Goal: Task Accomplishment & Management: Manage account settings

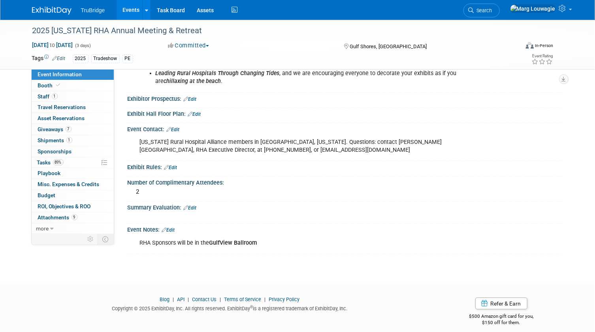
scroll to position [234, 0]
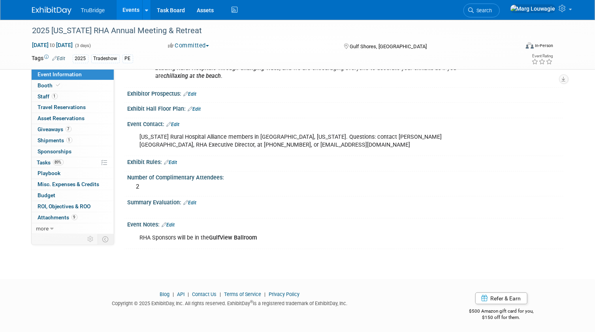
click at [196, 200] on link "Edit" at bounding box center [190, 203] width 13 height 6
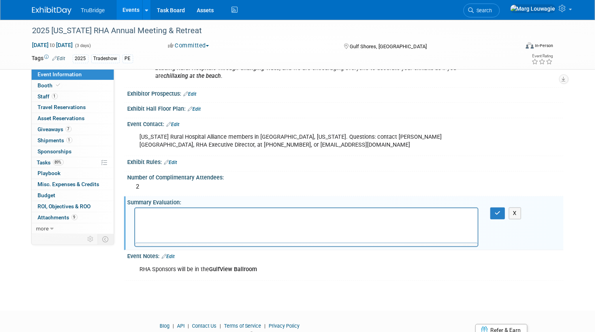
scroll to position [0, 0]
click at [171, 217] on p "Rich Text Area. Press ALT-0 for help." at bounding box center [306, 215] width 334 height 8
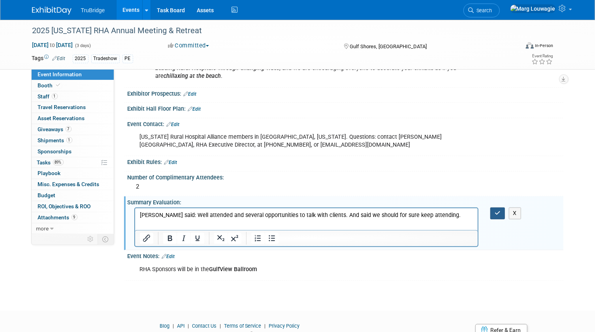
click at [496, 213] on icon "button" at bounding box center [497, 213] width 6 height 6
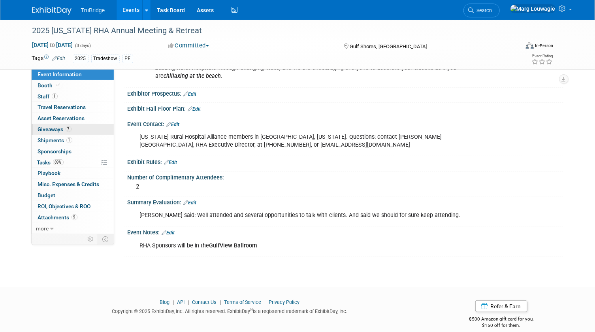
click at [55, 132] on span "Giveaways 7" at bounding box center [55, 129] width 34 height 6
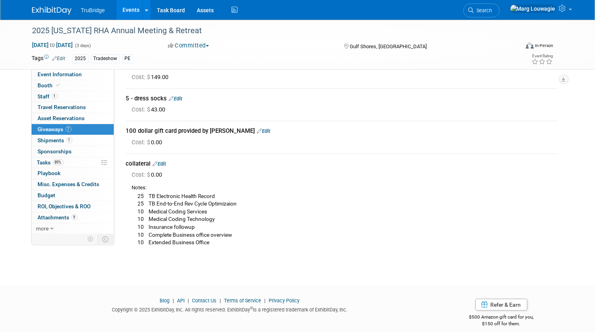
scroll to position [151, 0]
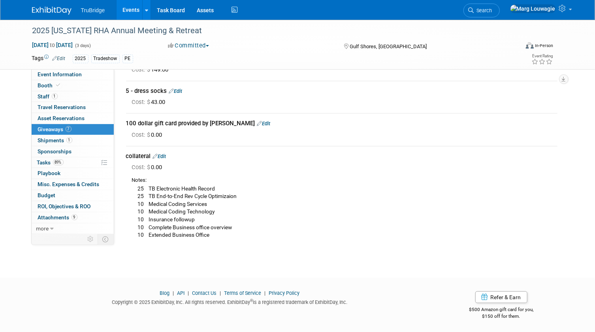
click at [257, 121] on link "Edit" at bounding box center [263, 123] width 13 height 6
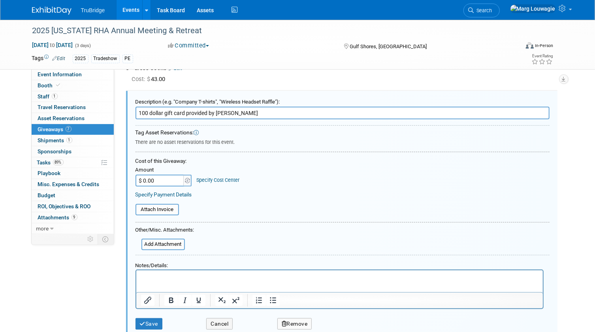
scroll to position [0, 0]
click at [145, 279] on p "Rich Text Area. Press ALT-0 for help." at bounding box center [339, 277] width 397 height 8
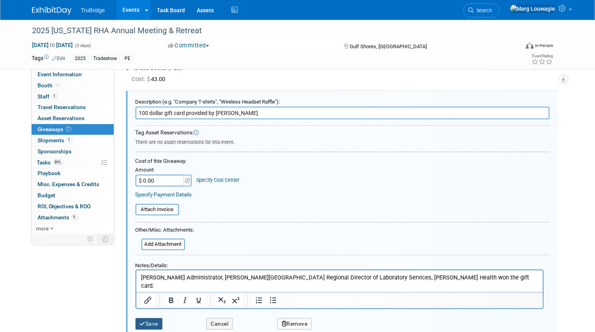
click at [152, 324] on button "Save" at bounding box center [148, 323] width 27 height 11
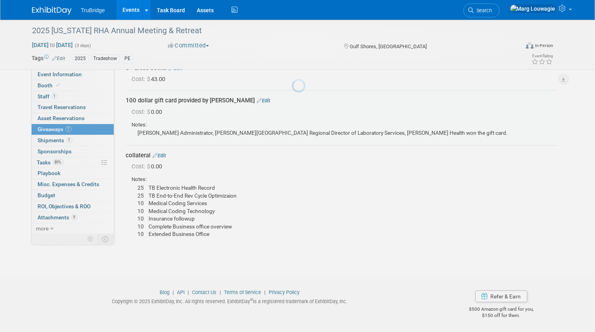
scroll to position [173, 0]
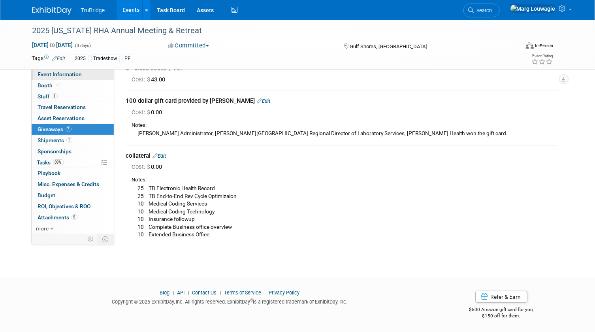
drag, startPoint x: 69, startPoint y: 73, endPoint x: 77, endPoint y: 76, distance: 8.2
click at [69, 73] on span "Event Information" at bounding box center [60, 74] width 44 height 6
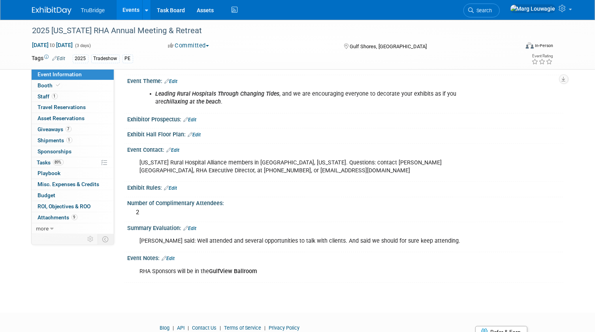
scroll to position [242, 0]
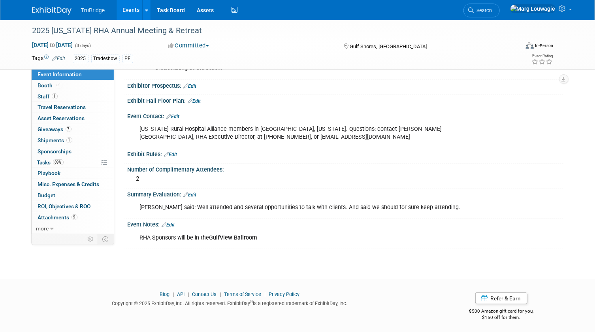
click at [173, 222] on link "Edit" at bounding box center [168, 225] width 13 height 6
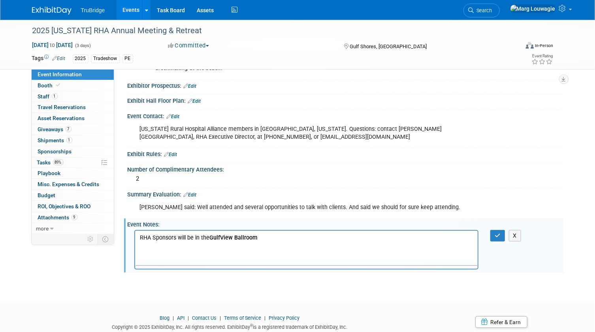
scroll to position [0, 0]
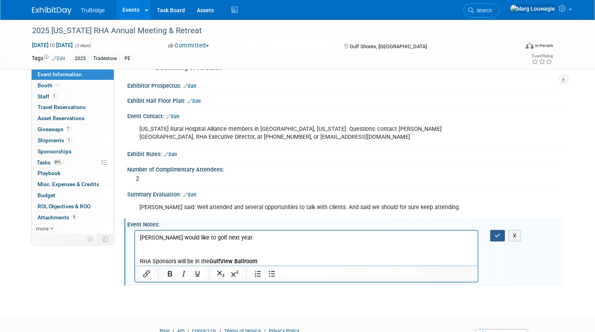
click at [502, 232] on button "button" at bounding box center [497, 235] width 15 height 11
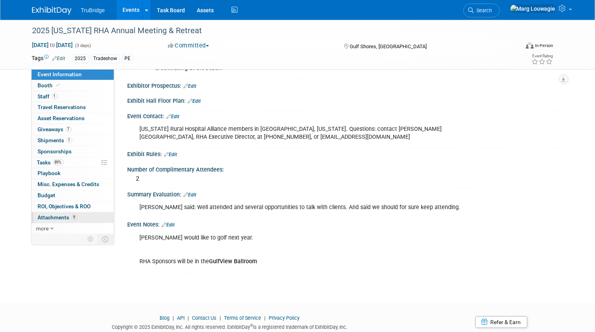
click at [53, 213] on link "9 Attachments 9" at bounding box center [73, 217] width 82 height 11
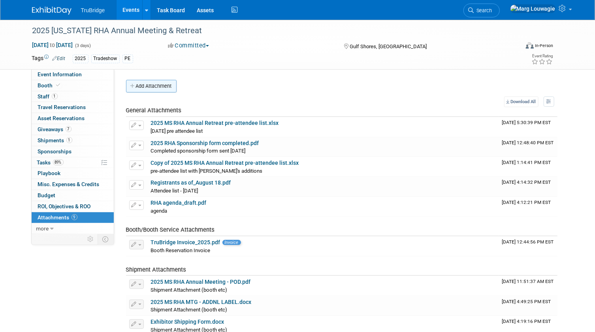
click at [154, 85] on button "Add Attachment" at bounding box center [151, 86] width 51 height 13
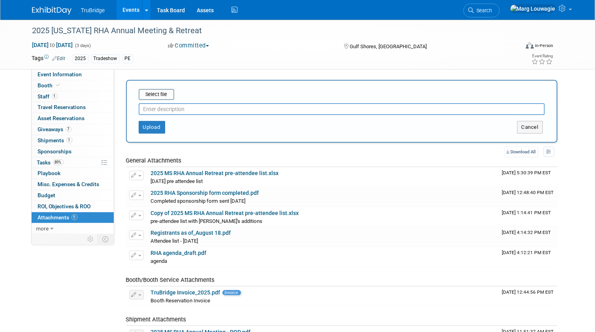
click at [175, 109] on input "text" at bounding box center [342, 109] width 406 height 12
type input "[PERSON_NAME]'s Eval"
click at [162, 96] on input "file" at bounding box center [126, 94] width 94 height 9
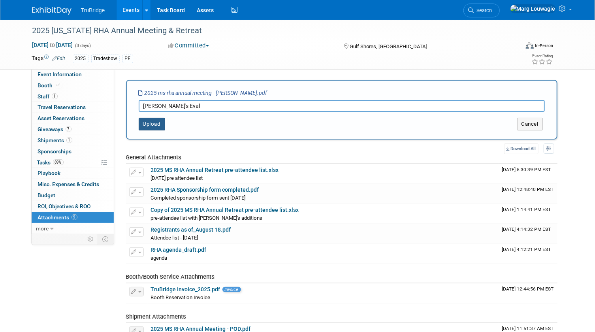
click at [155, 125] on button "Upload" at bounding box center [152, 124] width 26 height 13
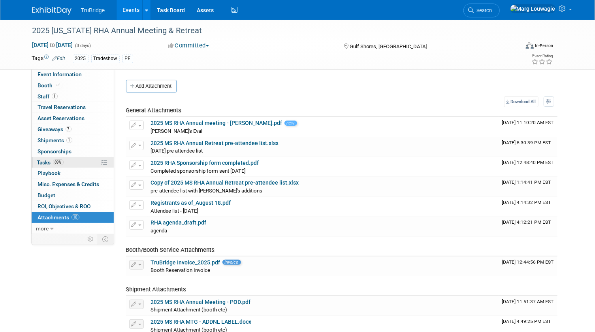
click at [45, 159] on span "Tasks 89%" at bounding box center [50, 162] width 26 height 6
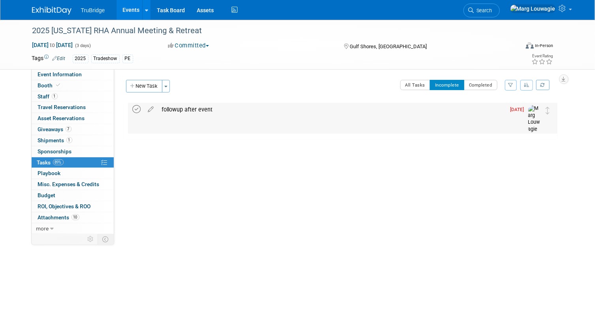
click at [138, 111] on icon at bounding box center [137, 109] width 8 height 8
click at [474, 9] on icon at bounding box center [471, 11] width 6 height 6
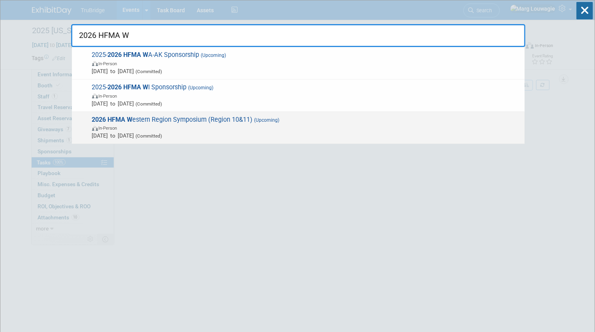
type input "2026 HFMA W"
click at [233, 120] on span "2026 HFMA W estern Region Symposium (Region 10&11) (Upcoming) In-Person [DATE] …" at bounding box center [305, 128] width 431 height 24
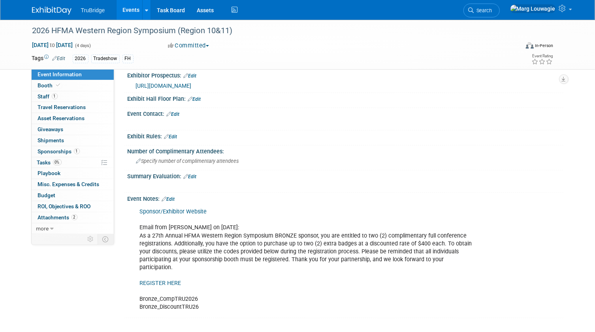
scroll to position [215, 0]
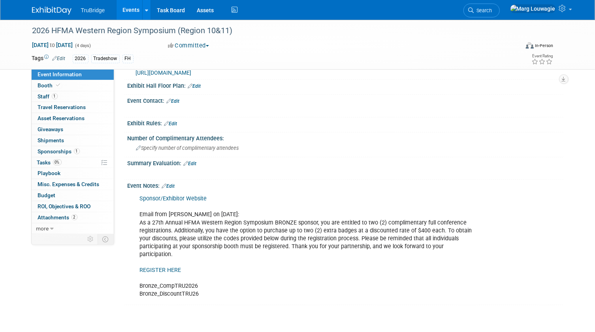
click at [174, 189] on link "Edit" at bounding box center [168, 186] width 13 height 6
click at [174, 190] on div "Event Notes: Edit" at bounding box center [346, 185] width 436 height 10
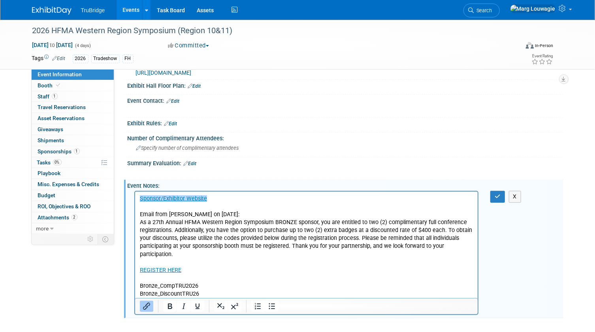
scroll to position [0, 0]
click at [252, 288] on p "﻿Sponsor/Exhibitor Website Email from Alex Lind on 8.6.25: As a 27th Annual HFM…" at bounding box center [306, 246] width 334 height 103
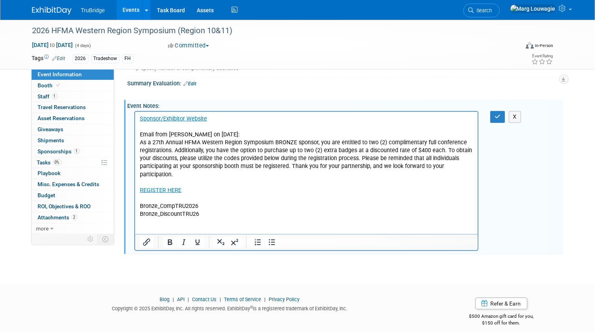
scroll to position [308, 0]
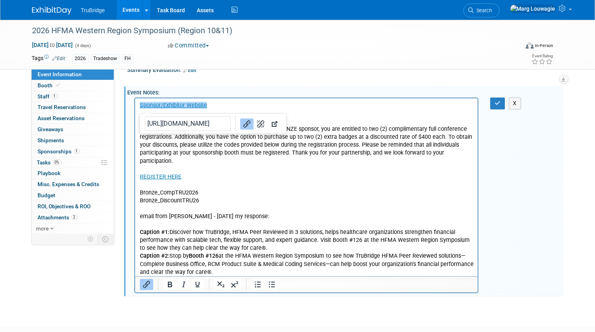
click at [271, 247] on p "Caption #1: Discover how TruBridge, HFMA Peer Reviewed in 3 solutions, helps he…" at bounding box center [306, 240] width 334 height 24
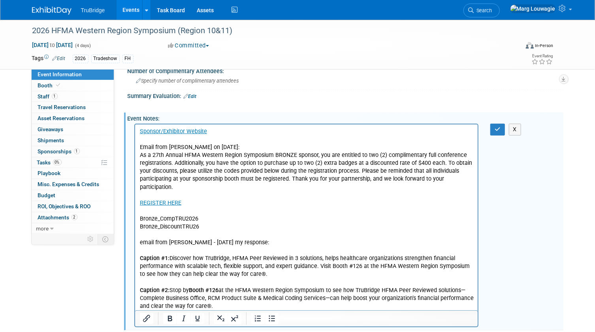
scroll to position [157, 0]
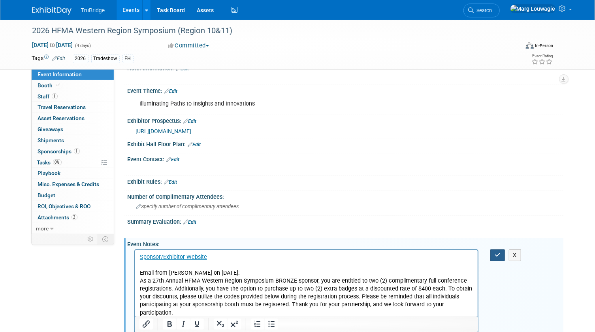
click at [495, 257] on button "button" at bounding box center [497, 254] width 15 height 11
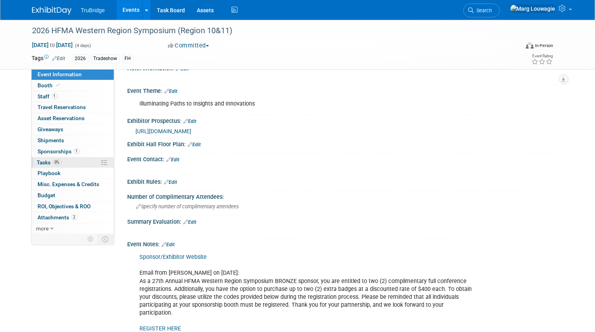
click at [40, 162] on span "Tasks 0%" at bounding box center [49, 162] width 24 height 6
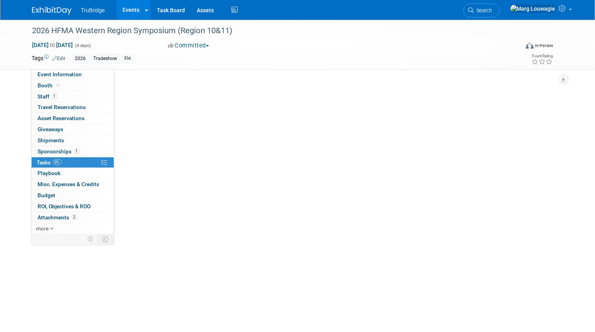
scroll to position [0, 0]
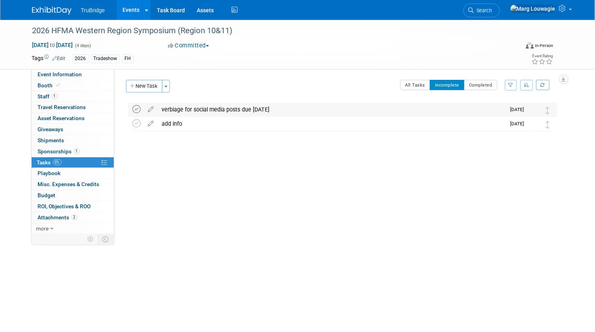
click at [135, 109] on icon at bounding box center [137, 109] width 8 height 8
drag, startPoint x: 522, startPoint y: 10, endPoint x: 517, endPoint y: 18, distance: 9.6
click at [492, 10] on span "Search" at bounding box center [483, 11] width 18 height 6
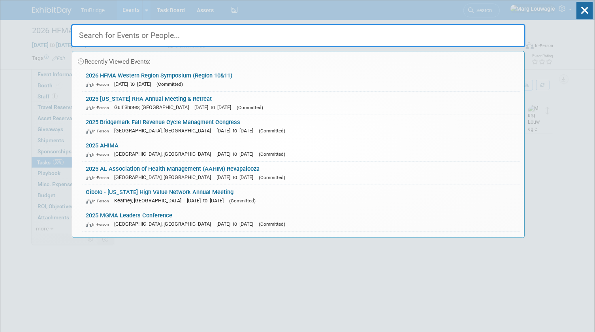
click at [492, 39] on input "text" at bounding box center [298, 35] width 454 height 23
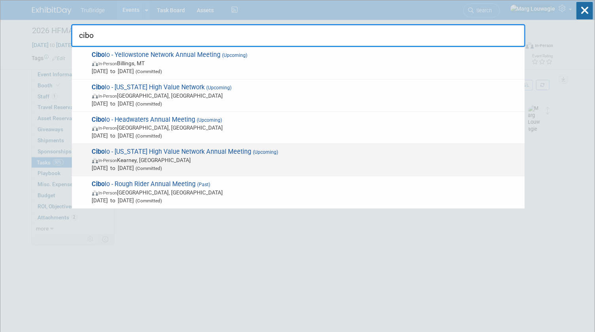
type input "cibo"
click at [174, 154] on span "Cibo lo - Nebraska High Value Network Annual Meeting (Upcoming) In-Person Kearn…" at bounding box center [305, 160] width 431 height 24
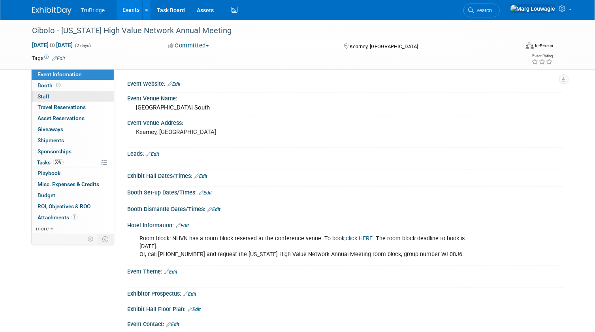
click at [79, 94] on link "0 Staff 0" at bounding box center [73, 96] width 82 height 11
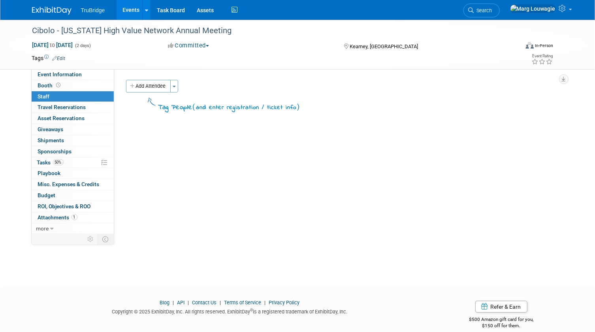
click at [152, 80] on button "Add Attendee" at bounding box center [148, 86] width 45 height 13
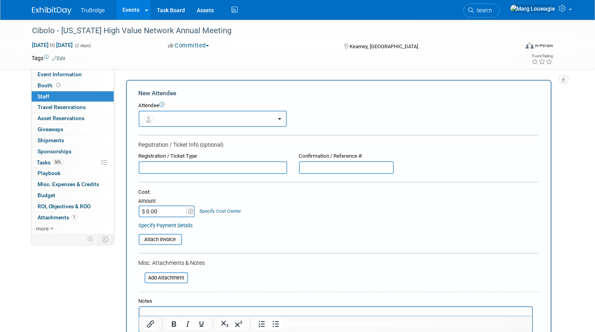
click at [165, 113] on button "button" at bounding box center [213, 119] width 148 height 16
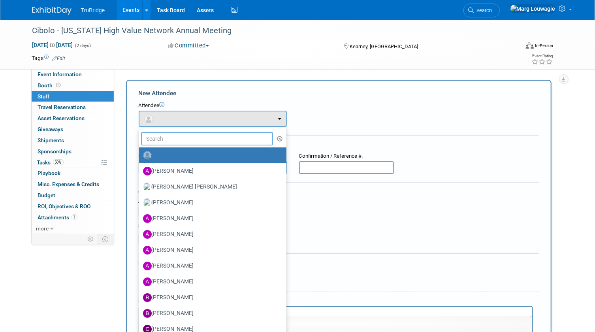
click at [184, 138] on input "text" at bounding box center [207, 138] width 132 height 13
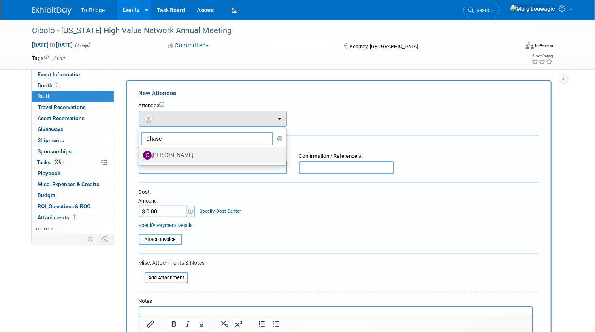
type input "Chase"
click at [179, 152] on label "[PERSON_NAME]" at bounding box center [210, 155] width 135 height 13
click at [140, 152] on input "[PERSON_NAME]" at bounding box center [137, 154] width 5 height 5
select select "0a52f2e6-e70b-4b88-969d-3eb779fdbfcc"
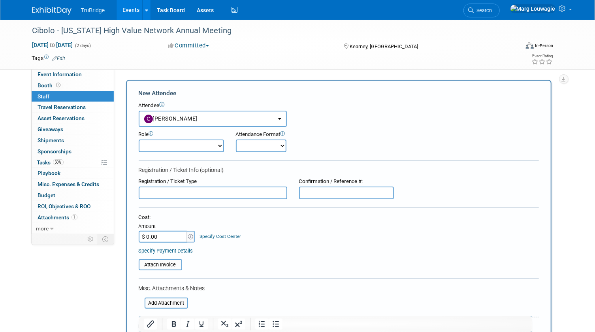
click at [180, 146] on select "Demonstrator Host Leadership Marketing Planner Presenter Sales Representative" at bounding box center [181, 145] width 85 height 13
select select "4"
click at [139, 139] on select "Demonstrator Host Leadership Marketing Planner Presenter Sales Representative" at bounding box center [181, 145] width 85 height 13
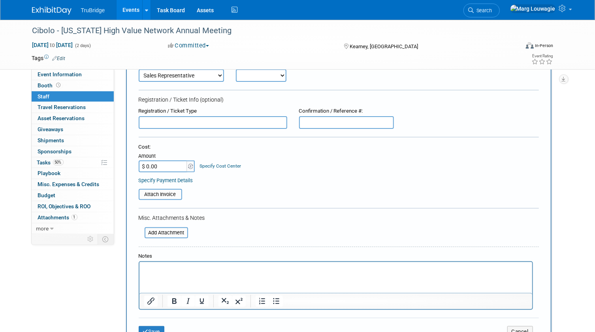
scroll to position [182, 0]
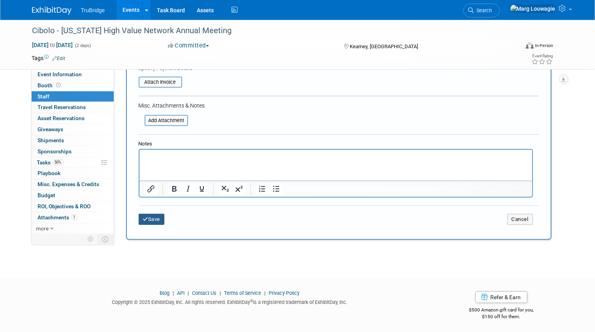
click at [156, 217] on button "Save" at bounding box center [152, 219] width 26 height 11
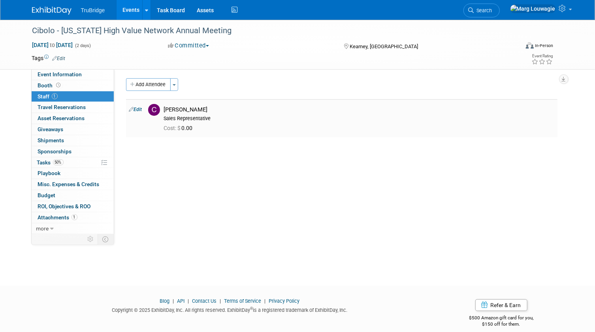
scroll to position [0, 0]
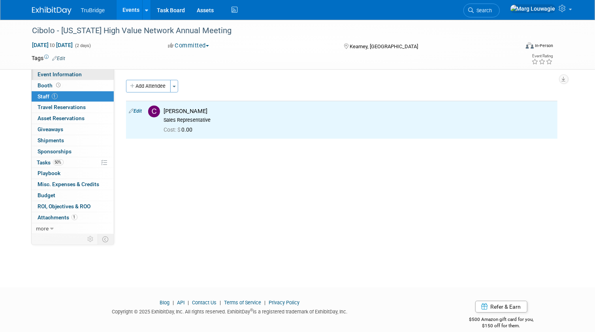
click at [95, 74] on link "Event Information" at bounding box center [73, 74] width 82 height 11
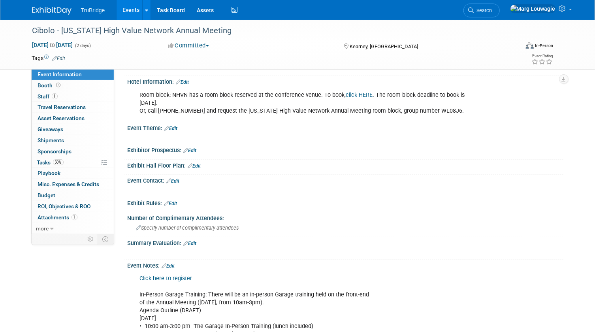
scroll to position [107, 0]
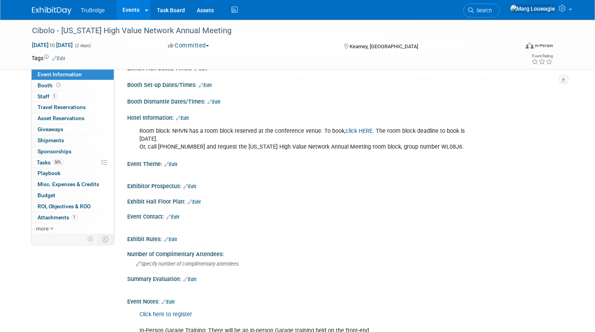
drag, startPoint x: 125, startPoint y: 115, endPoint x: 452, endPoint y: 146, distance: 328.5
click at [452, 146] on div "Hotel Information: Edit Room block: NHVN has a room block reserved at the confe…" at bounding box center [343, 135] width 439 height 46
copy div "Hotel Information: Edit Room block: NHVN has a room block reserved at the confe…"
click at [304, 229] on div "X" at bounding box center [346, 225] width 436 height 11
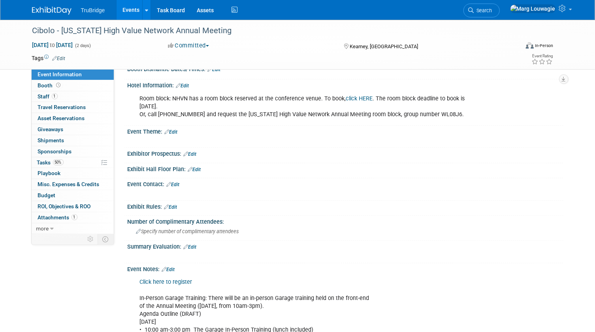
scroll to position [215, 0]
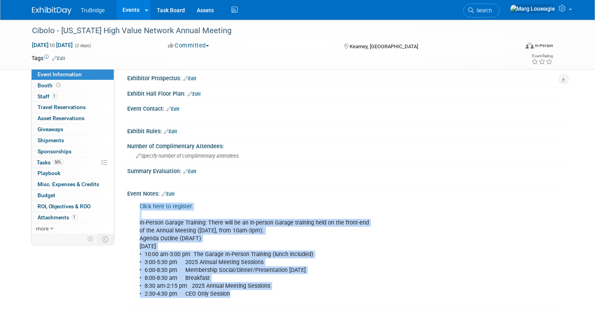
drag, startPoint x: 135, startPoint y: 201, endPoint x: 270, endPoint y: 290, distance: 161.0
click at [270, 290] on div "Click here to register In-Person Garage Training: There will be an in-person Ga…" at bounding box center [306, 250] width 344 height 103
copy div "Click here to register In-Person Garage Training: There will be an in-person Ga…"
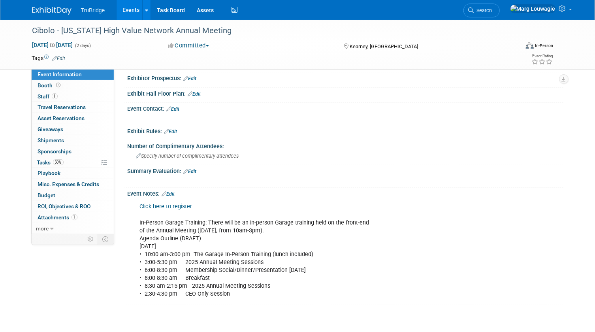
click at [365, 188] on div "Event Notes: Edit" at bounding box center [346, 193] width 436 height 10
click at [48, 158] on link "50% Tasks 50%" at bounding box center [73, 162] width 82 height 11
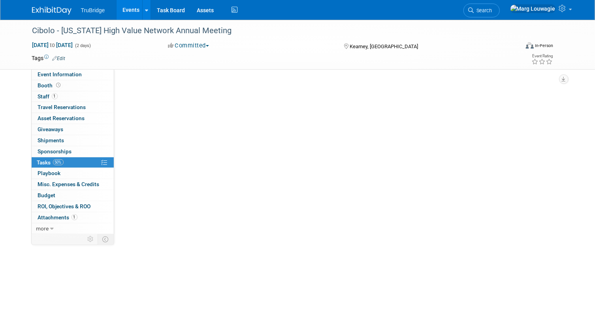
scroll to position [0, 0]
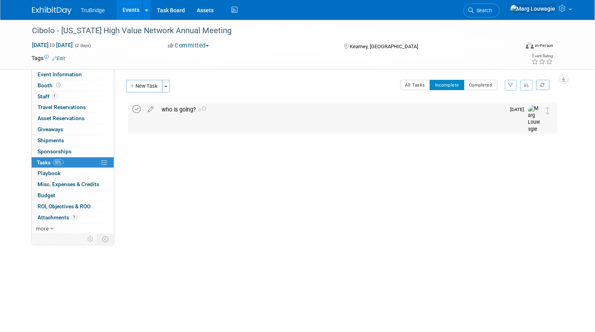
click at [137, 107] on icon at bounding box center [137, 109] width 8 height 8
click at [175, 8] on link "Task Board" at bounding box center [171, 10] width 40 height 20
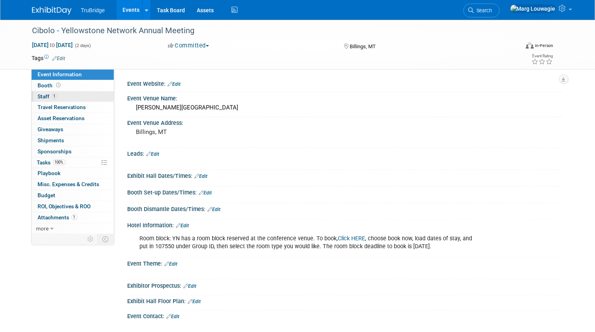
click at [39, 96] on span "Staff 1" at bounding box center [48, 96] width 20 height 6
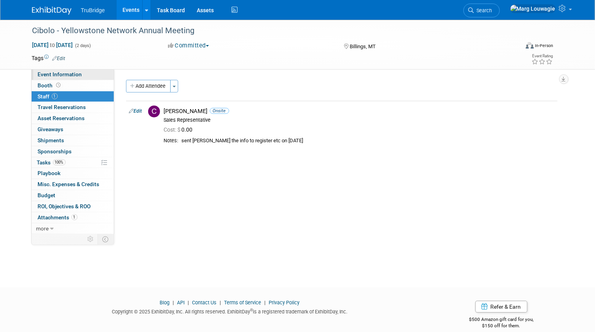
click at [92, 75] on link "Event Information" at bounding box center [73, 74] width 82 height 11
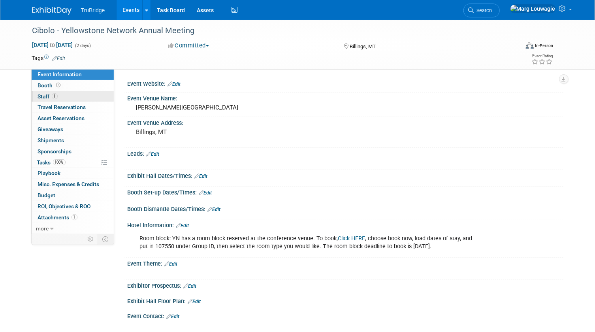
click at [86, 94] on link "1 Staff 1" at bounding box center [73, 96] width 82 height 11
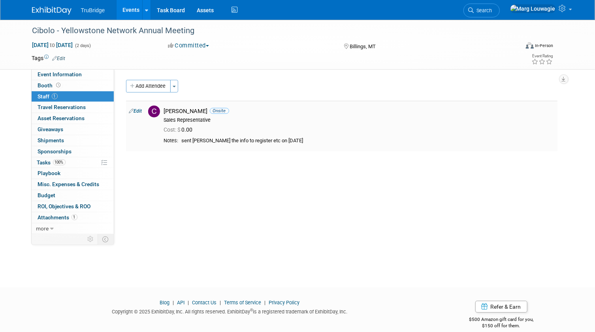
click at [142, 111] on link "Edit" at bounding box center [135, 111] width 13 height 6
select select "81f9bc83-9430-42ec-9847-c7e7325e7e4d"
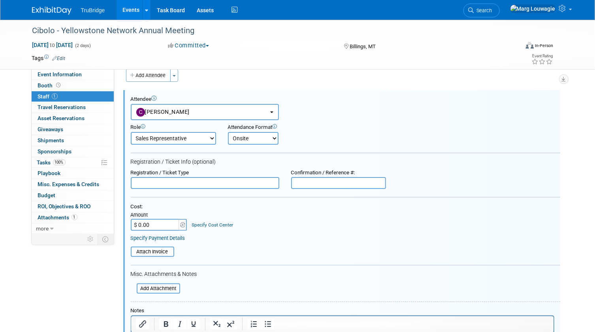
scroll to position [11, 0]
click at [195, 114] on button "[PERSON_NAME]" at bounding box center [205, 111] width 148 height 16
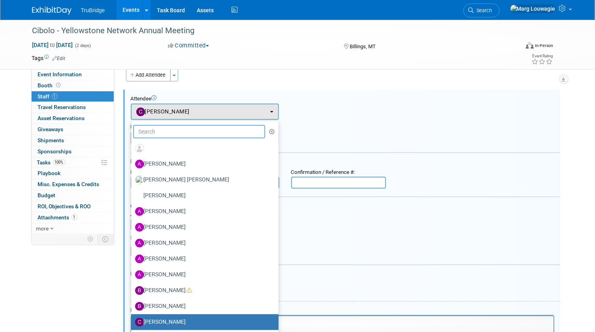
click at [194, 130] on input "text" at bounding box center [199, 131] width 132 height 13
type input "Chase"
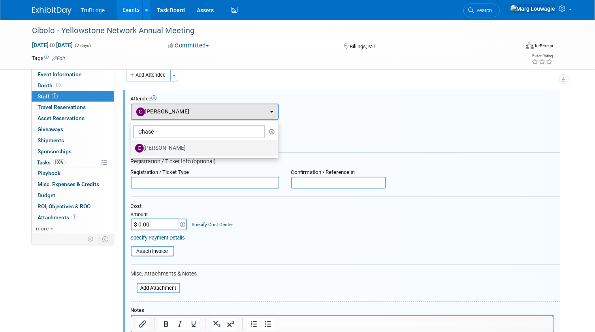
click at [207, 142] on label "[PERSON_NAME]" at bounding box center [202, 148] width 135 height 13
click at [132, 145] on input "[PERSON_NAME]" at bounding box center [129, 147] width 5 height 5
select select "0a52f2e6-e70b-4b88-969d-3eb779fdbfcc"
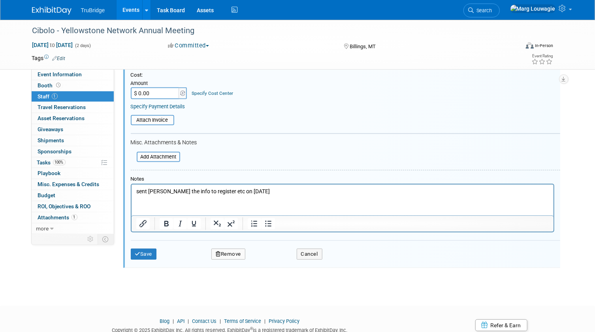
scroll to position [154, 0]
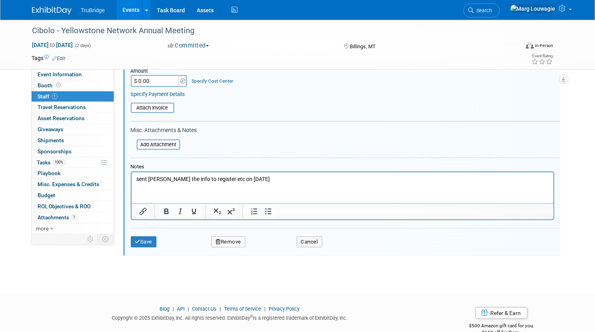
click at [257, 180] on p "sent Carter the info to register etc on 9.11.25" at bounding box center [342, 179] width 413 height 8
click at [148, 240] on button "Save" at bounding box center [144, 241] width 26 height 11
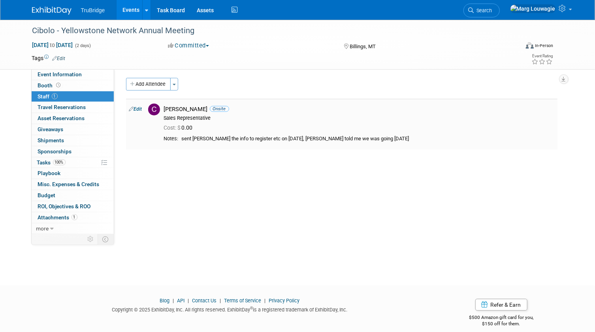
scroll to position [0, 0]
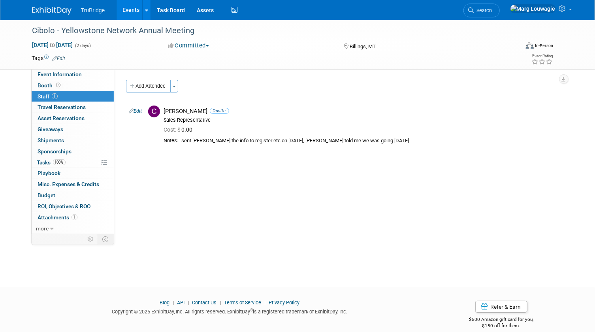
click at [140, 108] on link "Edit" at bounding box center [135, 111] width 13 height 6
select select "0a52f2e6-e70b-4b88-969d-3eb779fdbfcc"
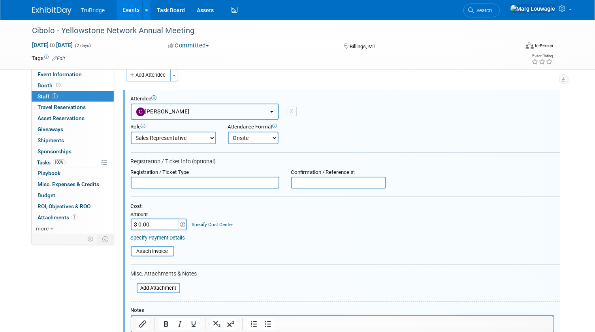
click at [181, 112] on button "[PERSON_NAME]" at bounding box center [205, 111] width 148 height 16
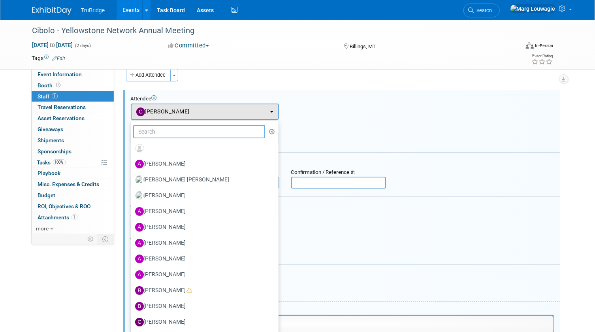
click at [185, 131] on input "text" at bounding box center [199, 131] width 132 height 13
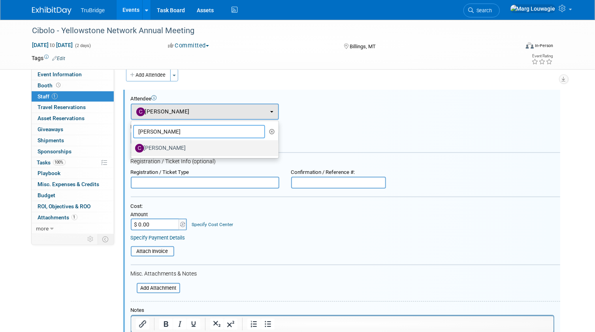
type input "carter"
click at [177, 149] on label "[PERSON_NAME]" at bounding box center [202, 148] width 135 height 13
click at [132, 149] on input "[PERSON_NAME]" at bounding box center [129, 147] width 5 height 5
select select "81f9bc83-9430-42ec-9847-c7e7325e7e4d"
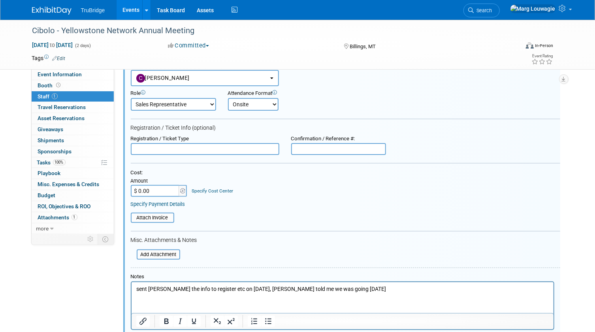
scroll to position [118, 0]
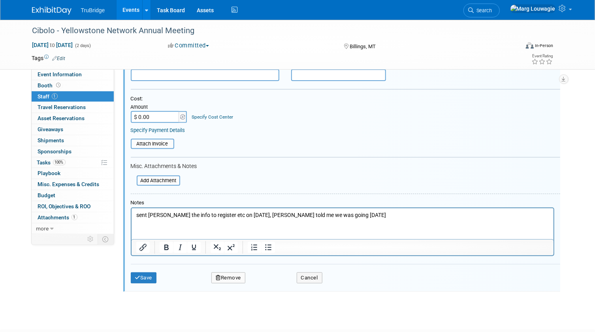
click at [344, 215] on p "sent Carter the info to register etc on 9.11.25, Chase told me we was going 10.…" at bounding box center [342, 215] width 413 height 8
click at [152, 273] on button "Save" at bounding box center [144, 277] width 26 height 11
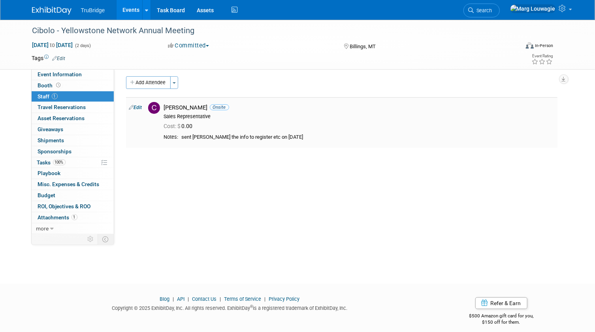
scroll to position [0, 0]
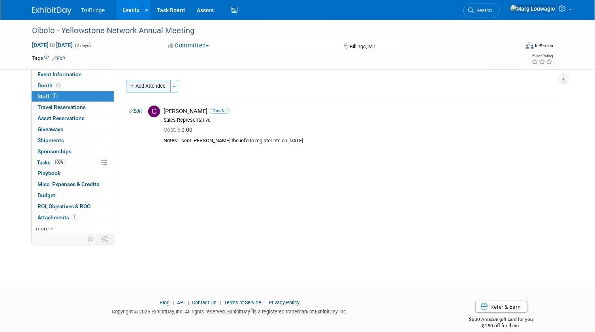
click at [140, 88] on button "Add Attendee" at bounding box center [148, 86] width 45 height 13
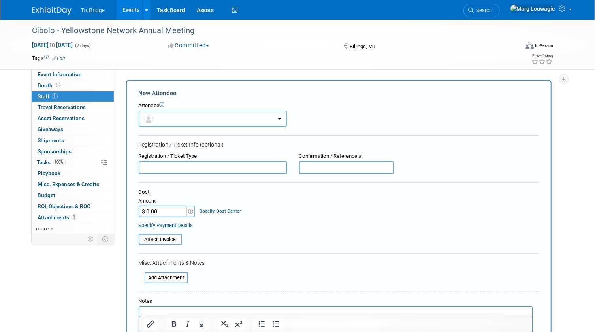
click at [173, 118] on button "button" at bounding box center [213, 119] width 148 height 16
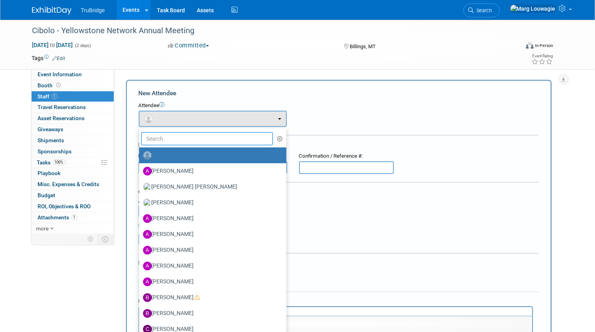
click at [182, 137] on input "text" at bounding box center [207, 138] width 132 height 13
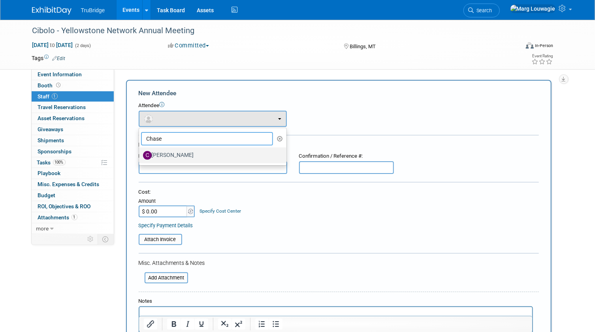
type input "Chase"
click at [182, 154] on label "[PERSON_NAME]" at bounding box center [210, 155] width 135 height 13
click at [140, 154] on input "[PERSON_NAME]" at bounding box center [137, 154] width 5 height 5
select select "0a52f2e6-e70b-4b88-969d-3eb779fdbfcc"
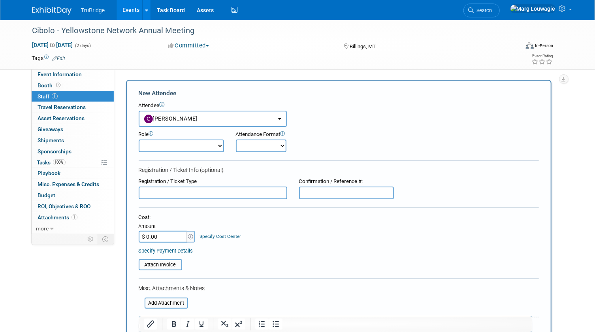
click at [181, 147] on select "Demonstrator Host Leadership Marketing Planner Presenter Sales Representative" at bounding box center [181, 145] width 85 height 13
select select "4"
click at [139, 139] on select "Demonstrator Host Leadership Marketing Planner Presenter Sales Representative" at bounding box center [181, 145] width 85 height 13
click at [245, 147] on select "Onsite Remote" at bounding box center [261, 145] width 51 height 13
select select "1"
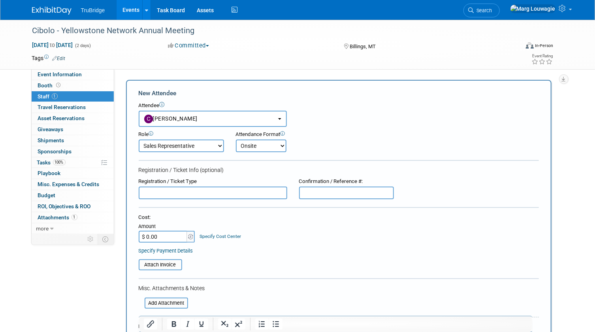
click at [236, 139] on select "Onsite Remote" at bounding box center [261, 145] width 51 height 13
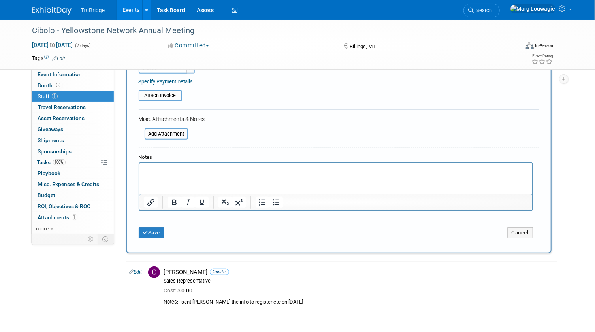
scroll to position [215, 0]
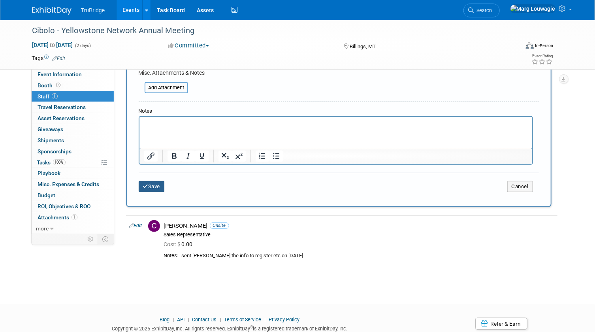
click at [157, 182] on button "Save" at bounding box center [152, 186] width 26 height 11
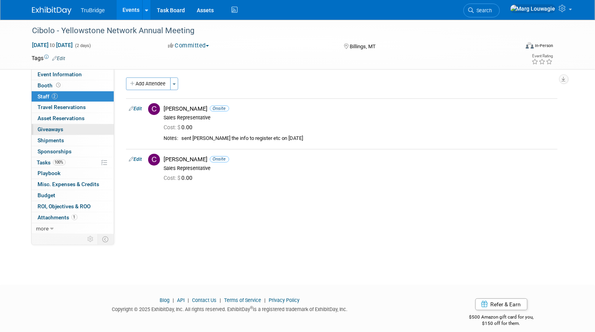
scroll to position [0, 0]
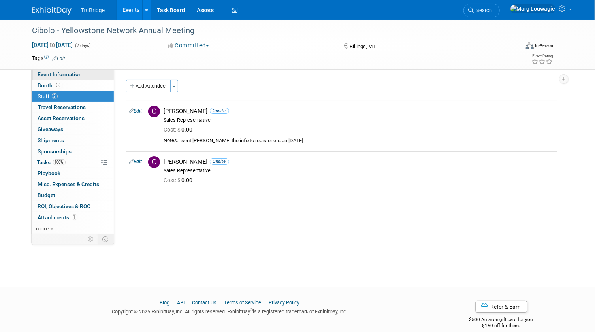
click at [83, 75] on link "Event Information" at bounding box center [73, 74] width 82 height 11
